Goal: Entertainment & Leisure: Browse casually

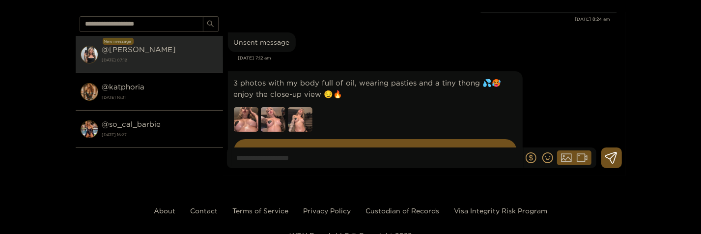
scroll to position [34563, 0]
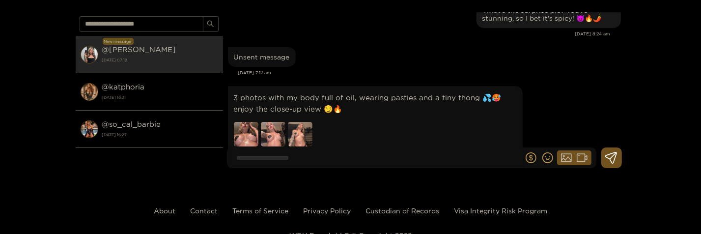
click at [553, 83] on div "3 photos with my body full of oil, wearing [MEDICAL_DATA] and a tiny thong 💦🥵en…" at bounding box center [424, 134] width 393 height 102
click at [641, 97] on div "Preview @ [PERSON_NAME] New message @ [PERSON_NAME] [DATE] 07:12 @ katphoria [D…" at bounding box center [350, 74] width 701 height 204
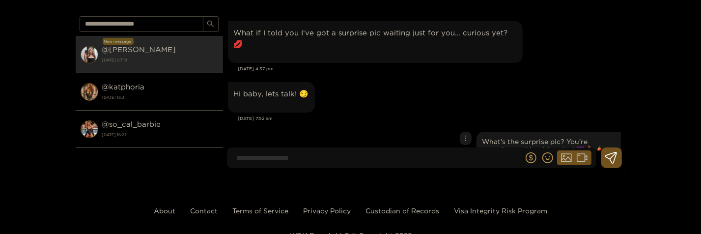
scroll to position [34404, 0]
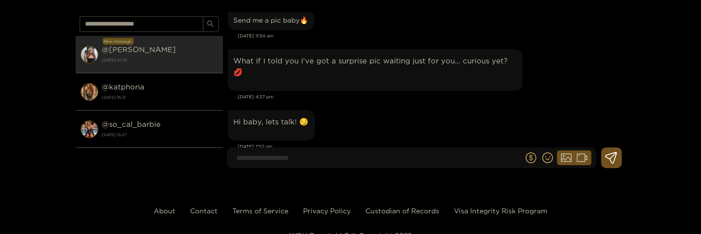
click at [568, 108] on div "Hi baby, lets talk! 😏" at bounding box center [424, 125] width 393 height 35
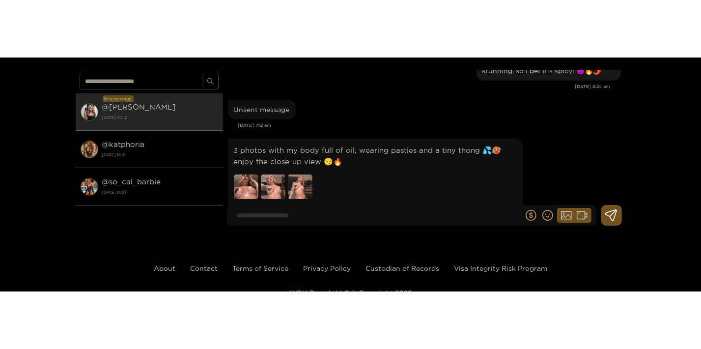
scroll to position [34563, 0]
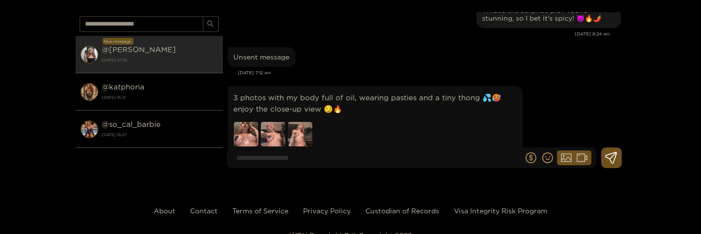
click at [240, 122] on img at bounding box center [246, 134] width 25 height 25
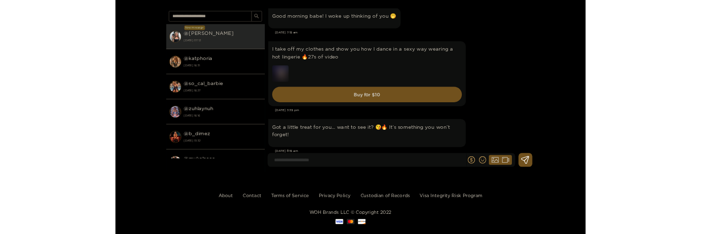
scroll to position [14867, 0]
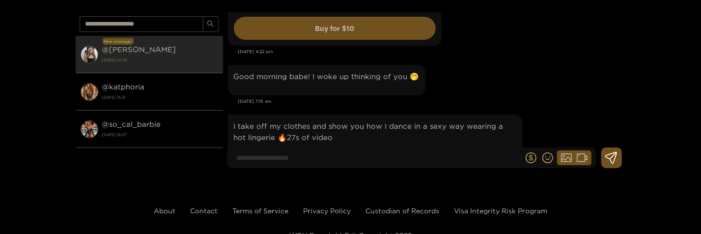
click at [557, 112] on div "I take off my clothes and show you how I dance in a sexy way wearing a hot ling…" at bounding box center [424, 163] width 393 height 102
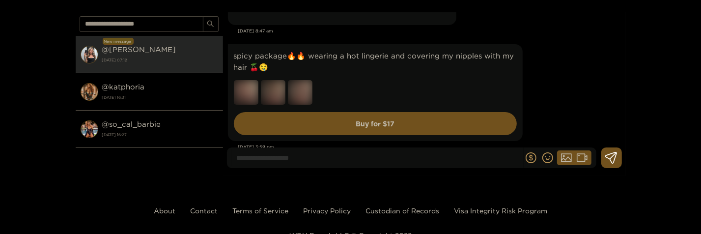
scroll to position [15769, 0]
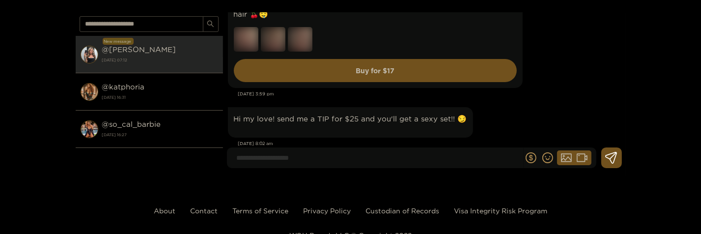
click at [666, 75] on div "Preview @ kendra New message @ kendra 18 September 2025 07:12 @ katphoria 17 Se…" at bounding box center [350, 74] width 701 height 204
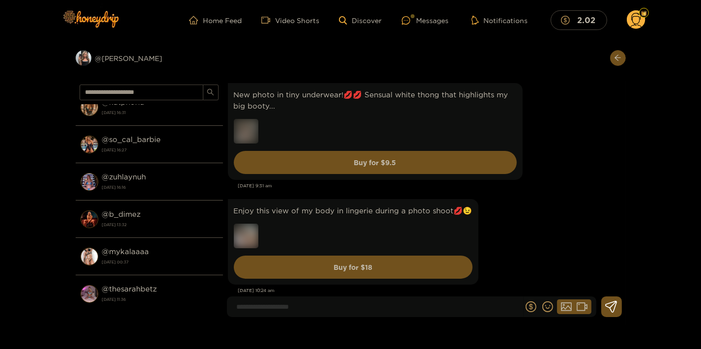
scroll to position [2068, 0]
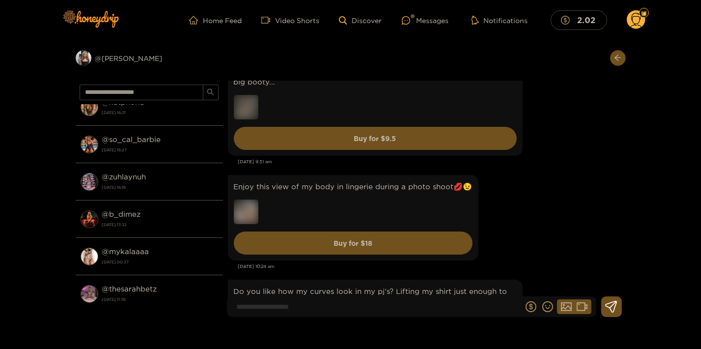
click at [530, 159] on div "[DATE] 9:31 am" at bounding box center [429, 161] width 382 height 7
click at [538, 226] on div "Enjoy this view of my body in lingerie during a photo shoot💋😉 Buy for $ 18" at bounding box center [424, 217] width 393 height 90
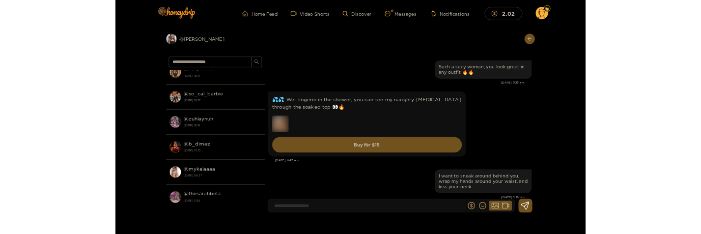
scroll to position [2863, 0]
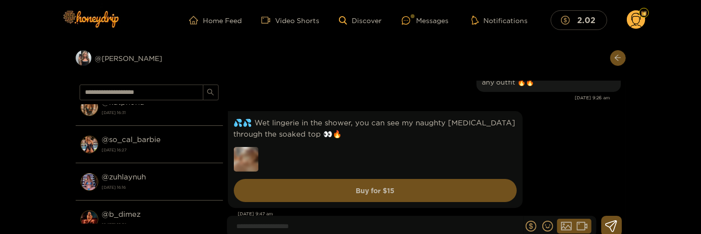
click at [562, 178] on div "💦💦 Wet lingerie in the shower, you can see my naughty pasties through the soake…" at bounding box center [424, 159] width 393 height 102
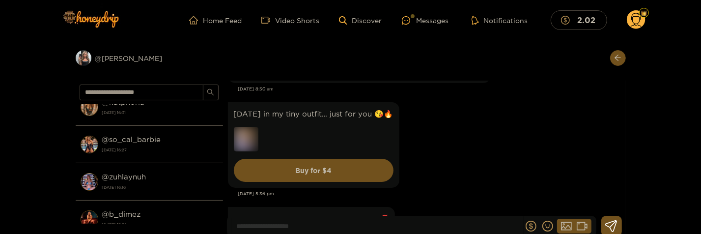
scroll to position [2598, 0]
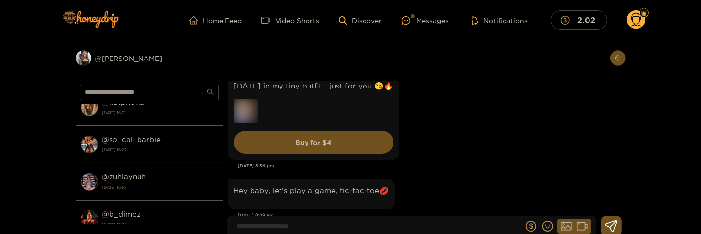
click at [496, 183] on div "Hey baby, let’s play a game, tic-tac-toe💋" at bounding box center [424, 193] width 393 height 35
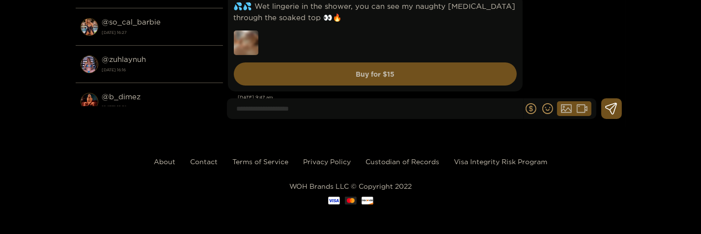
scroll to position [2863, 0]
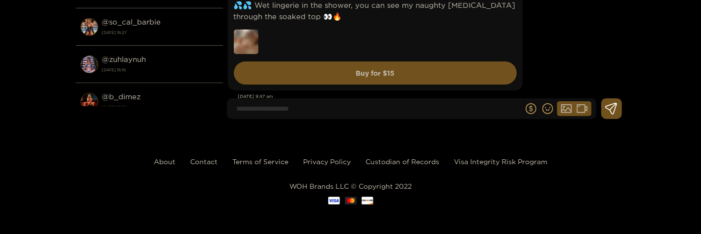
click at [550, 39] on div "💦💦 Wet lingerie in the shower, you can see my naughty pasties through the soake…" at bounding box center [424, 42] width 393 height 102
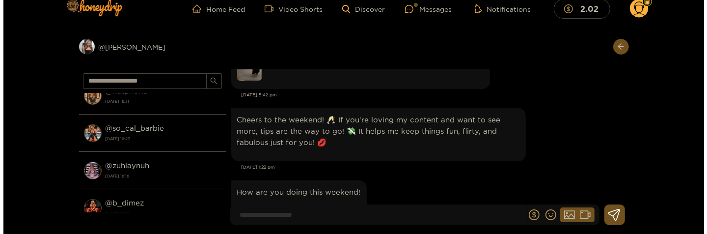
scroll to position [53, 0]
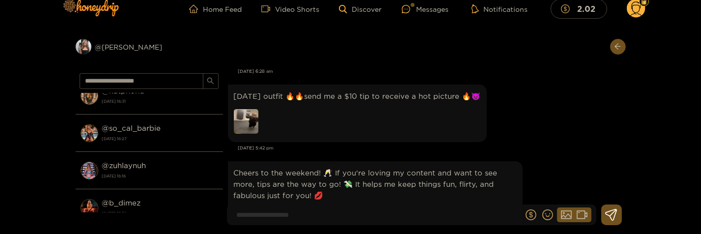
click at [250, 115] on img at bounding box center [246, 121] width 25 height 25
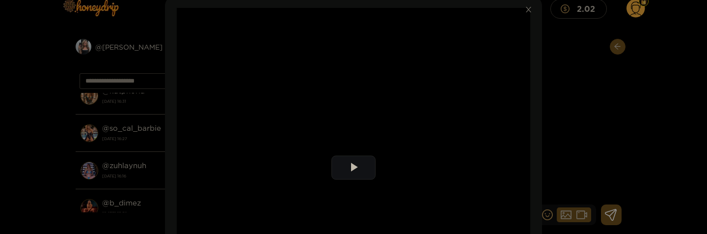
click at [525, 10] on icon "close" at bounding box center [528, 9] width 7 height 7
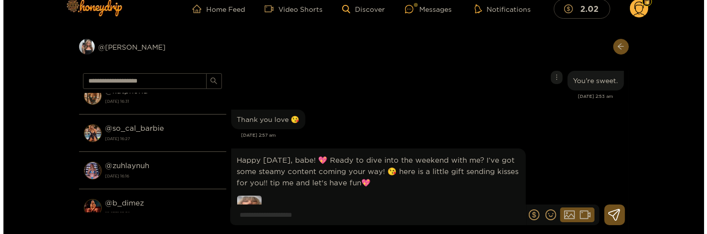
scroll to position [1007, 0]
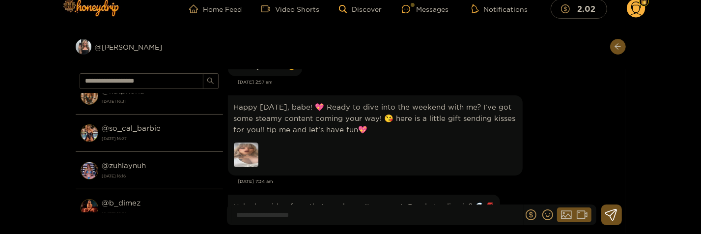
click at [244, 147] on img at bounding box center [246, 154] width 25 height 25
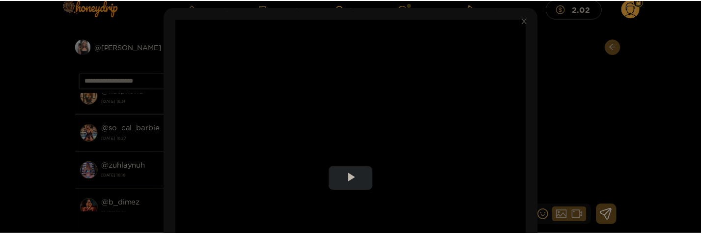
scroll to position [106, 0]
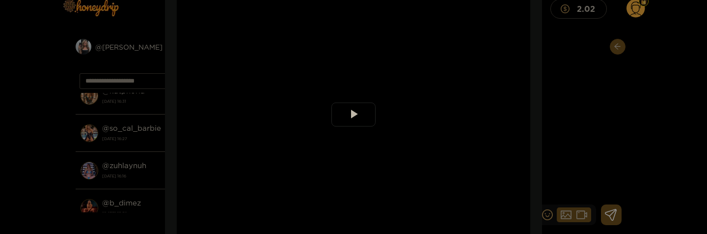
click at [353, 114] on span "Video Player" at bounding box center [353, 114] width 0 height 0
click at [592, 123] on div "**********" at bounding box center [353, 117] width 707 height 234
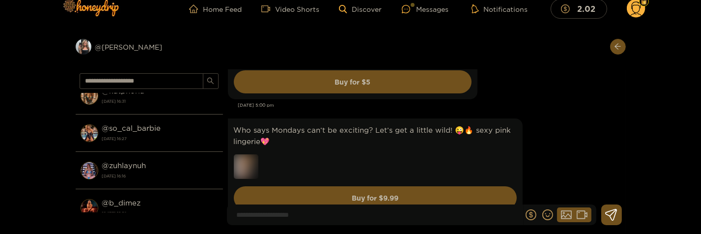
scroll to position [2333, 0]
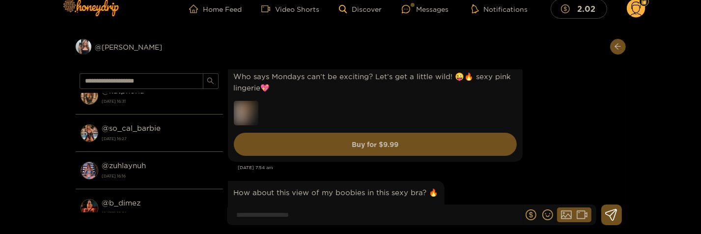
click at [252, 108] on img at bounding box center [246, 113] width 25 height 25
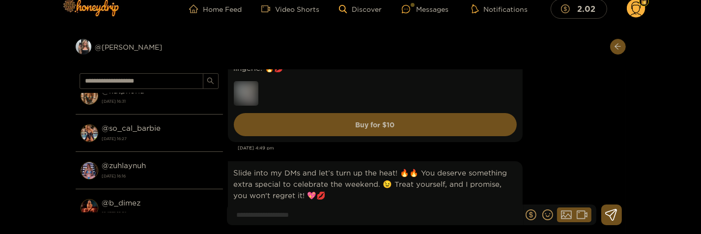
scroll to position [3075, 0]
click at [117, 48] on div "Preview @ kendra" at bounding box center [149, 47] width 147 height 16
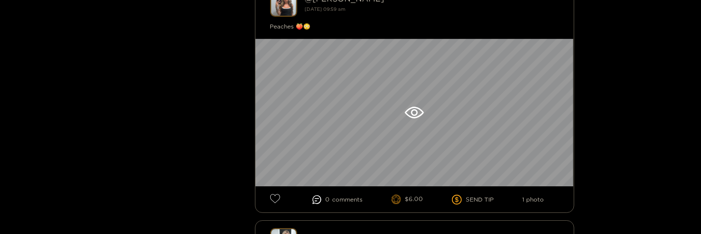
scroll to position [2439, 0]
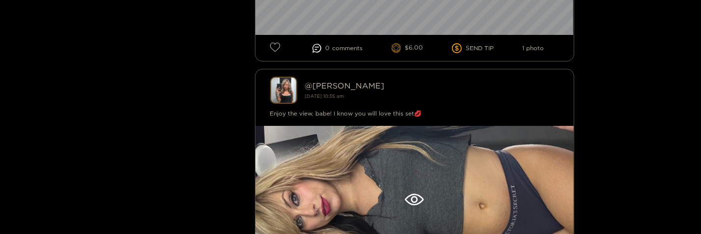
scroll to position [2598, 0]
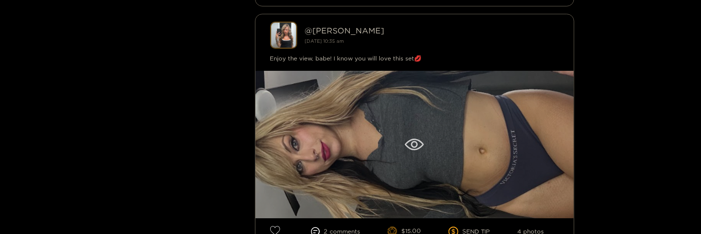
click at [363, 133] on div at bounding box center [414, 144] width 318 height 147
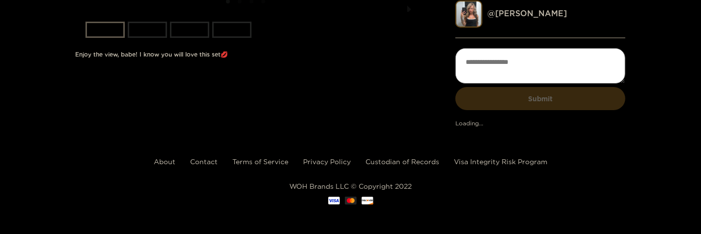
scroll to position [37, 0]
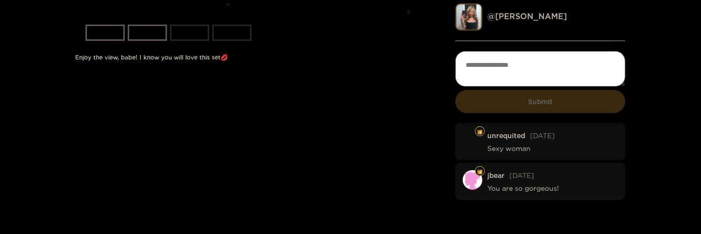
click at [136, 41] on li "slide item 2" at bounding box center [147, 33] width 39 height 16
click at [196, 41] on li "slide item 3" at bounding box center [189, 33] width 39 height 16
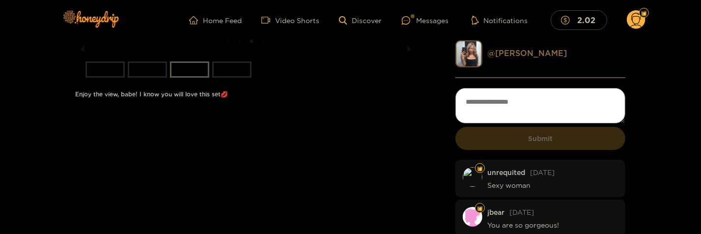
click at [512, 53] on link "@ kendra" at bounding box center [527, 53] width 80 height 9
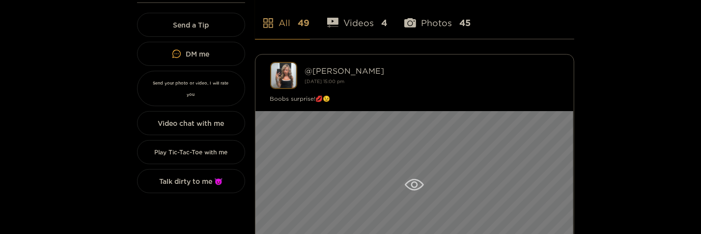
scroll to position [265, 0]
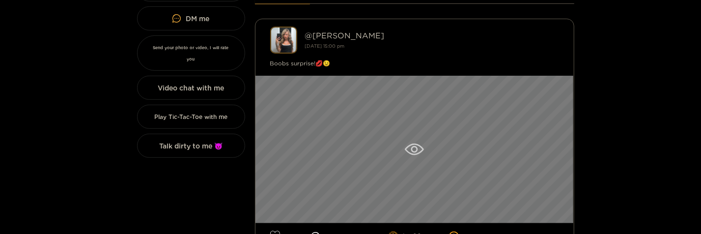
click at [456, 145] on div at bounding box center [414, 149] width 318 height 147
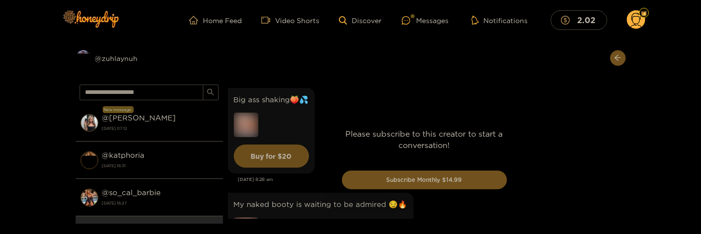
scroll to position [2935, 0]
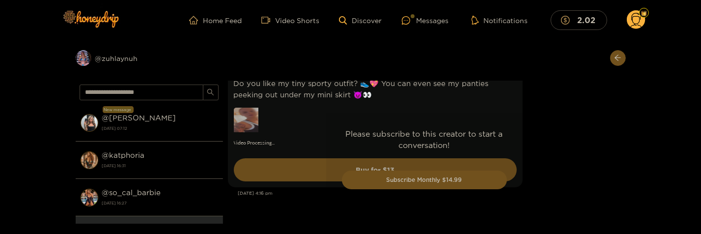
click at [577, 206] on div "Please subscribe to this creator to start a conversation! Subscribe Monthly $14…" at bounding box center [424, 162] width 403 height 163
click at [589, 190] on div "Please subscribe to this creator to start a conversation! Subscribe Monthly $14…" at bounding box center [424, 162] width 403 height 163
click at [592, 179] on div "Please subscribe to this creator to start a conversation! Subscribe Monthly $14…" at bounding box center [424, 162] width 403 height 163
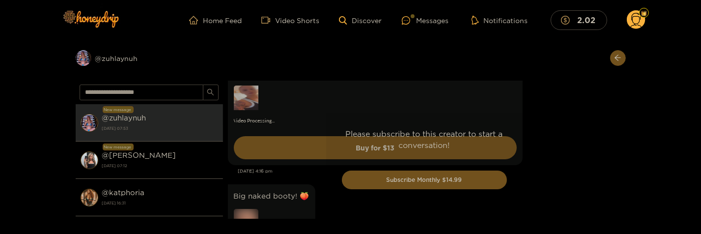
scroll to position [2945, 0]
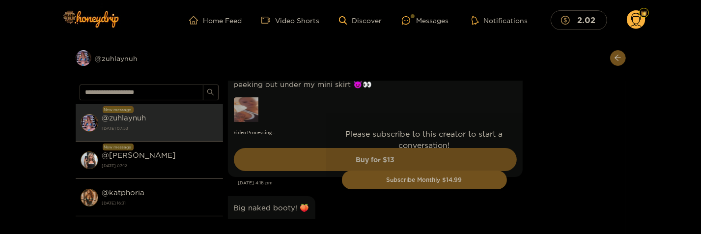
click at [530, 163] on div "Please subscribe to this creator to start a conversation! Subscribe Monthly $14…" at bounding box center [424, 162] width 403 height 163
drag, startPoint x: 560, startPoint y: 148, endPoint x: 555, endPoint y: 190, distance: 41.5
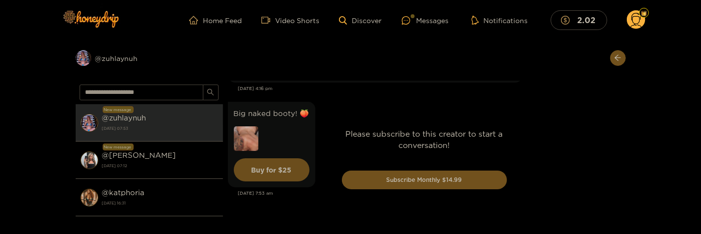
click at [572, 215] on div "Please subscribe to this creator to start a conversation! Subscribe Monthly $14…" at bounding box center [424, 162] width 403 height 163
click at [669, 147] on div "Preview @ zuhlaynuh New message @ zuhlaynuh 18 September 2025 07:53 New message…" at bounding box center [350, 142] width 701 height 204
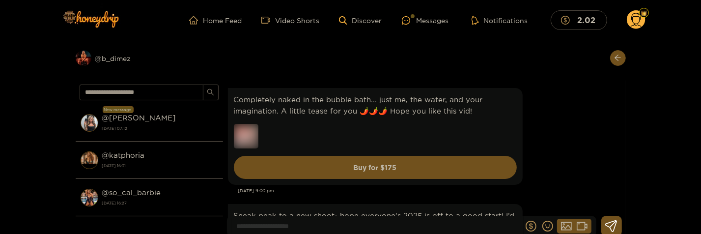
scroll to position [5571, 0]
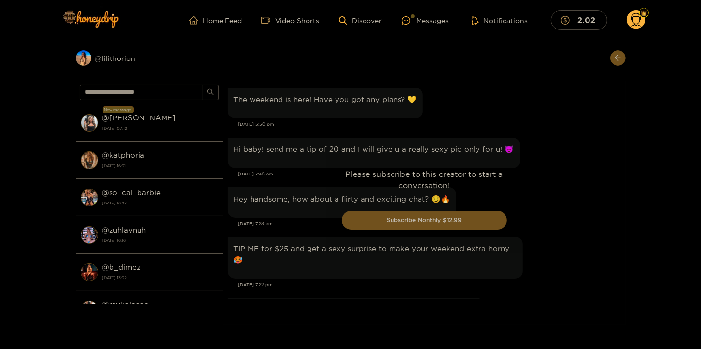
scroll to position [1142, 0]
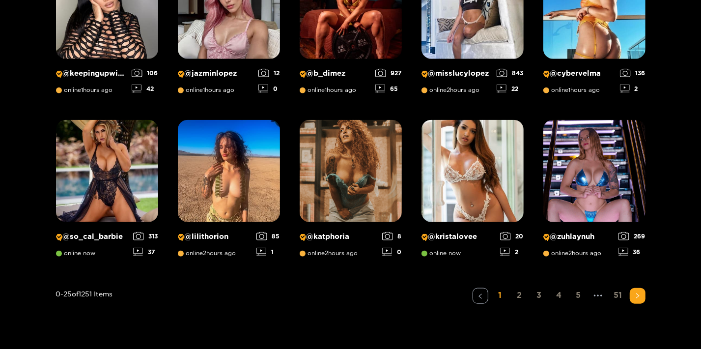
scroll to position [793, 0]
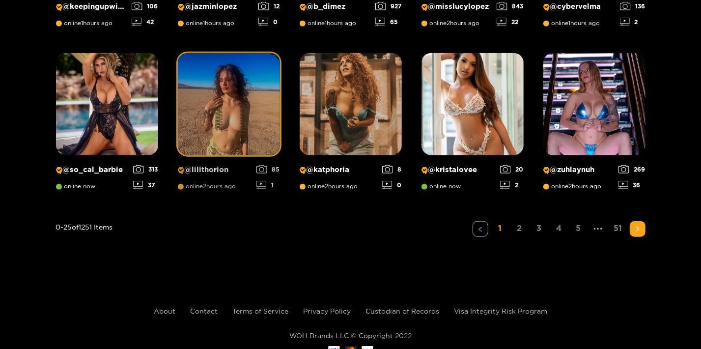
click at [248, 120] on img at bounding box center [229, 104] width 102 height 102
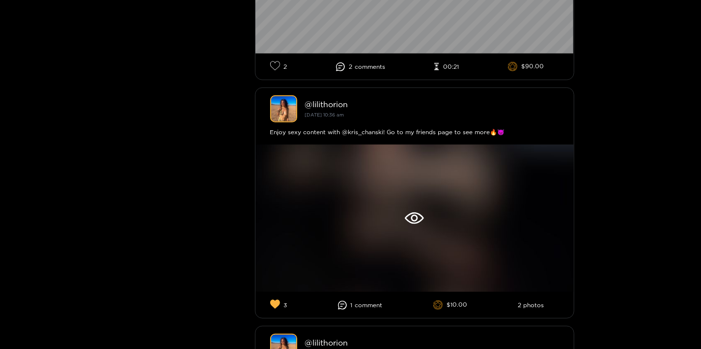
scroll to position [518, 0]
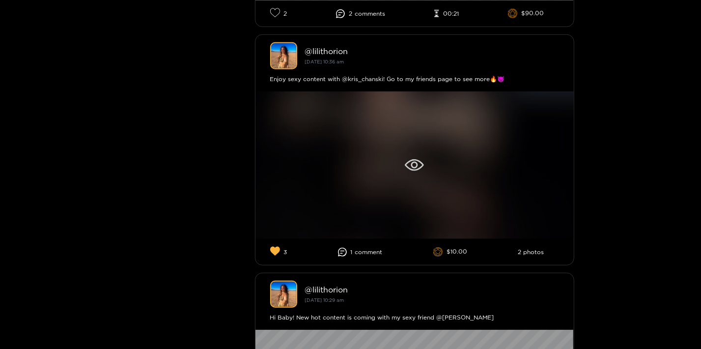
click at [481, 126] on div at bounding box center [414, 164] width 318 height 147
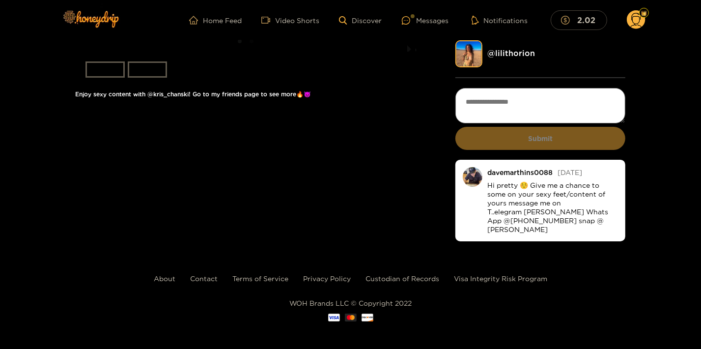
click at [150, 78] on li "slide item 2" at bounding box center [147, 69] width 39 height 16
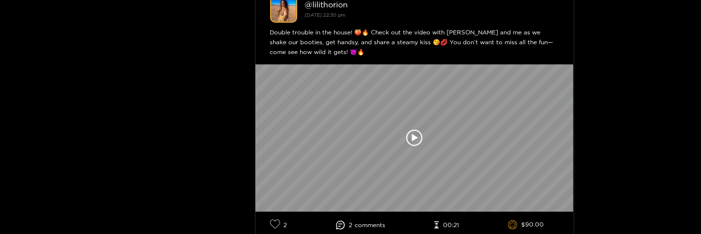
scroll to position [318, 0]
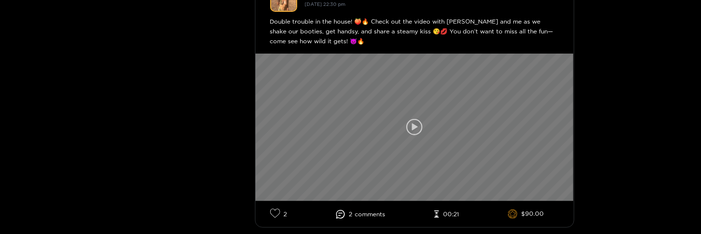
click at [434, 130] on div at bounding box center [414, 127] width 318 height 147
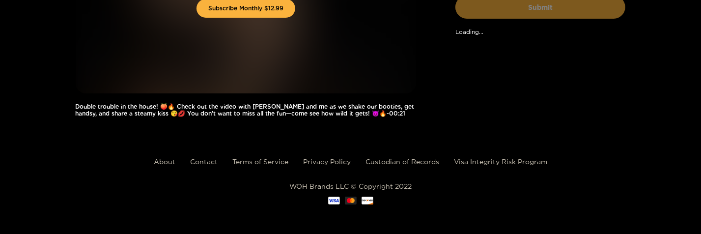
scroll to position [138, 0]
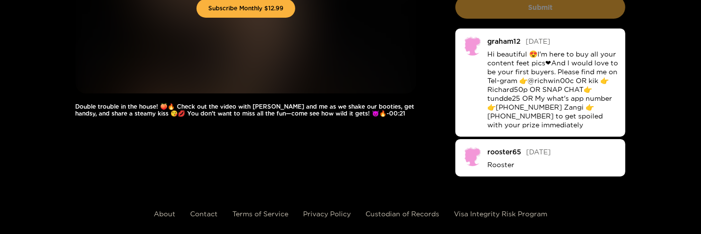
click at [659, 126] on div "To view full content, subscribe to me! Subscribe Monthly $12.99 Double trouble …" at bounding box center [350, 40] width 701 height 277
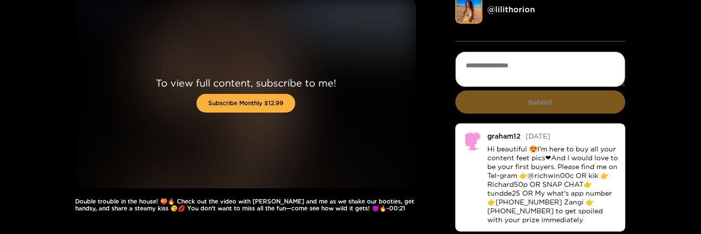
scroll to position [32, 0]
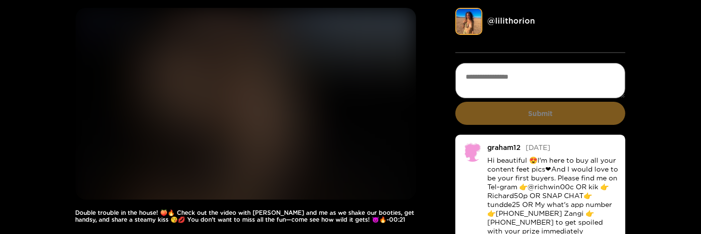
click at [306, 135] on img at bounding box center [246, 178] width 340 height 340
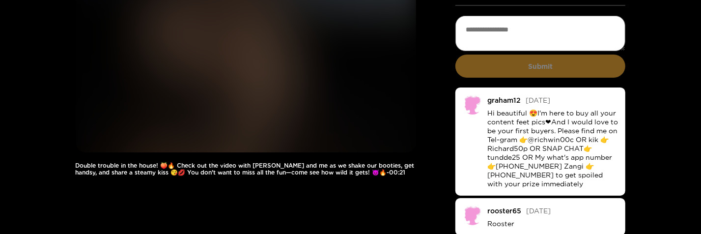
scroll to position [138, 0]
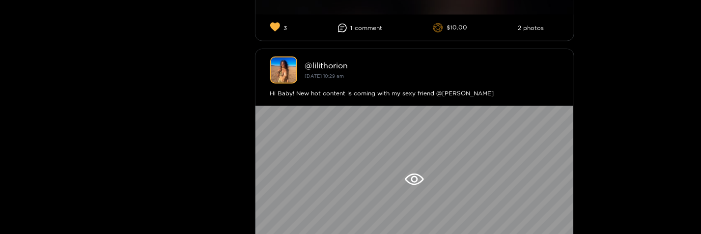
scroll to position [848, 0]
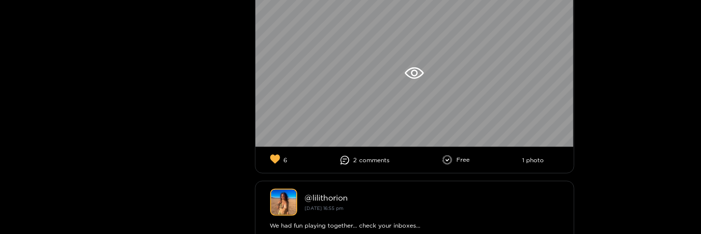
click at [410, 102] on div at bounding box center [414, 73] width 318 height 147
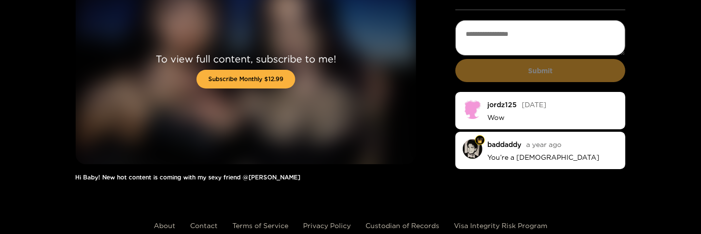
scroll to position [25, 0]
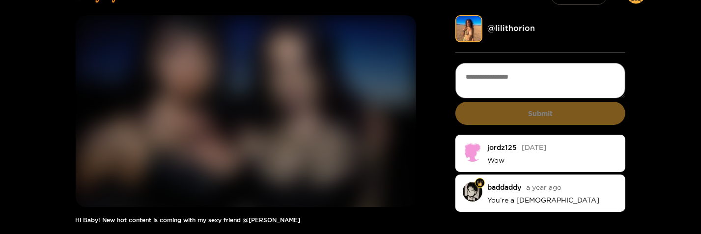
click at [674, 162] on div "Hi Baby! New hot content is coming with my sexy friend @[PERSON_NAME] @ lilitho…" at bounding box center [350, 124] width 701 height 218
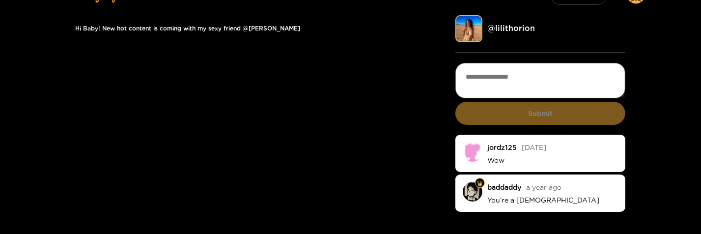
click at [111, 148] on div "Hi Baby! New hot content is coming with my sexy friend @[PERSON_NAME]" at bounding box center [246, 114] width 340 height 199
click at [655, 165] on div "Hi Baby! New hot content is coming with my sexy friend @[PERSON_NAME] @ lilitho…" at bounding box center [350, 114] width 701 height 199
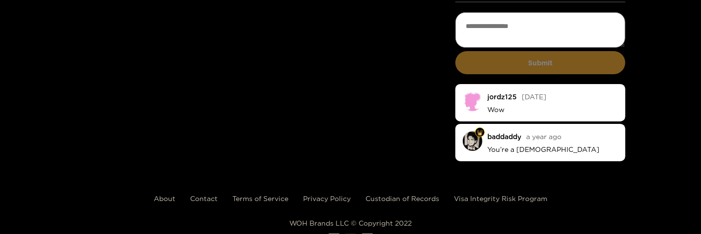
scroll to position [117, 0]
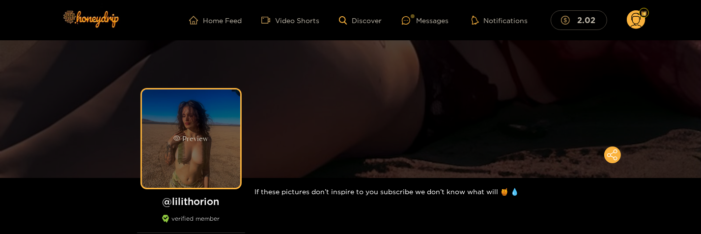
click at [222, 156] on div "Preview" at bounding box center [191, 138] width 98 height 98
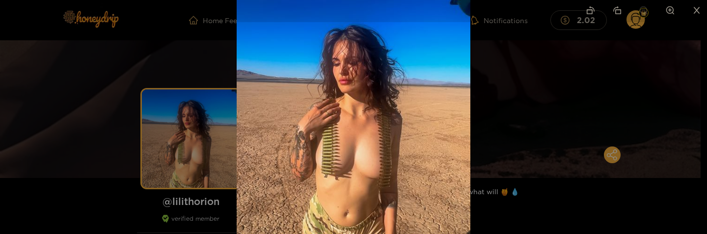
click at [528, 125] on div at bounding box center [353, 117] width 707 height 234
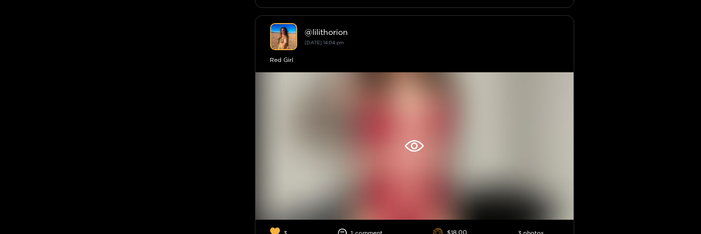
scroll to position [2678, 0]
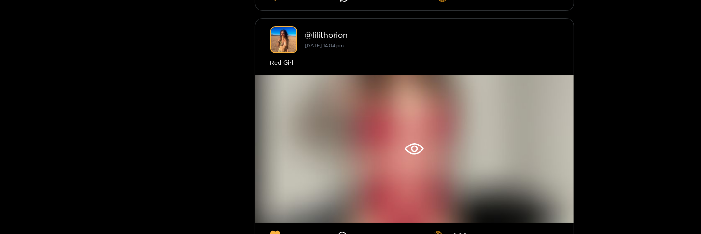
click at [454, 141] on div at bounding box center [414, 148] width 318 height 147
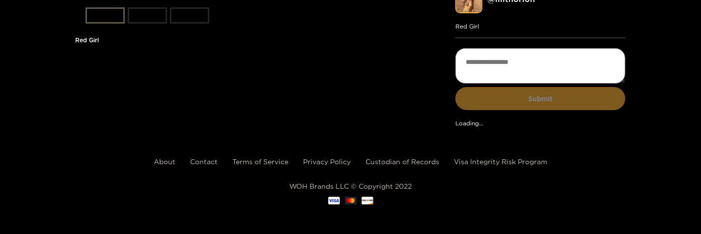
scroll to position [51, 0]
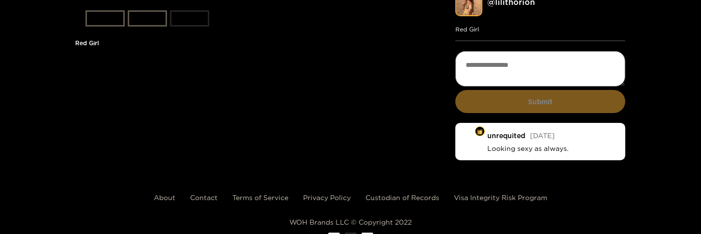
click at [138, 27] on li "slide item 2" at bounding box center [147, 18] width 39 height 16
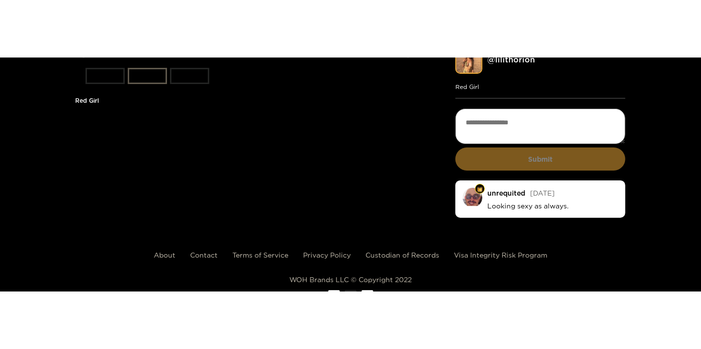
scroll to position [0, 0]
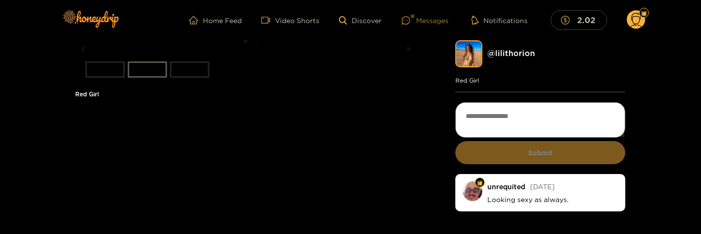
click at [427, 22] on div "Messages" at bounding box center [425, 20] width 47 height 11
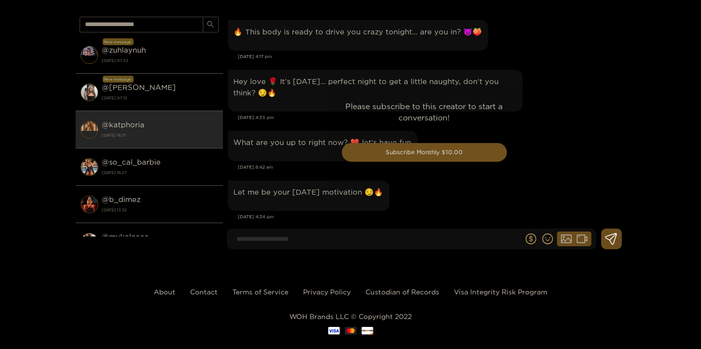
scroll to position [2166, 0]
